Goal: Information Seeking & Learning: Learn about a topic

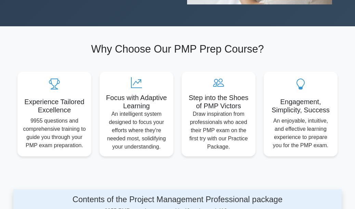
scroll to position [187, 0]
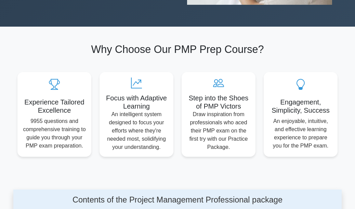
click at [141, 110] on p "An intelligent system designed to focus your efforts where they're needed most,…" at bounding box center [136, 130] width 63 height 41
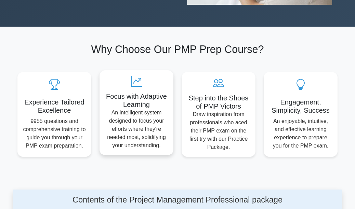
click at [139, 92] on h5 "Focus with Adaptive Learning" at bounding box center [136, 100] width 63 height 16
click at [153, 76] on icon at bounding box center [136, 81] width 63 height 11
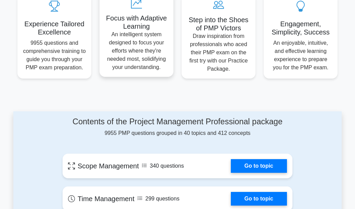
scroll to position [266, 0]
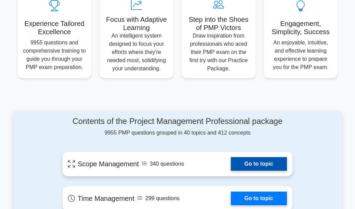
click at [231, 157] on link "Go to topic" at bounding box center [259, 164] width 56 height 14
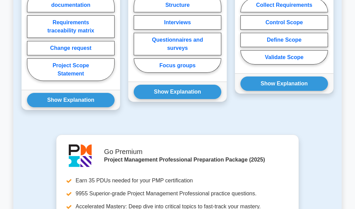
scroll to position [446, 0]
